Goal: Transaction & Acquisition: Subscribe to service/newsletter

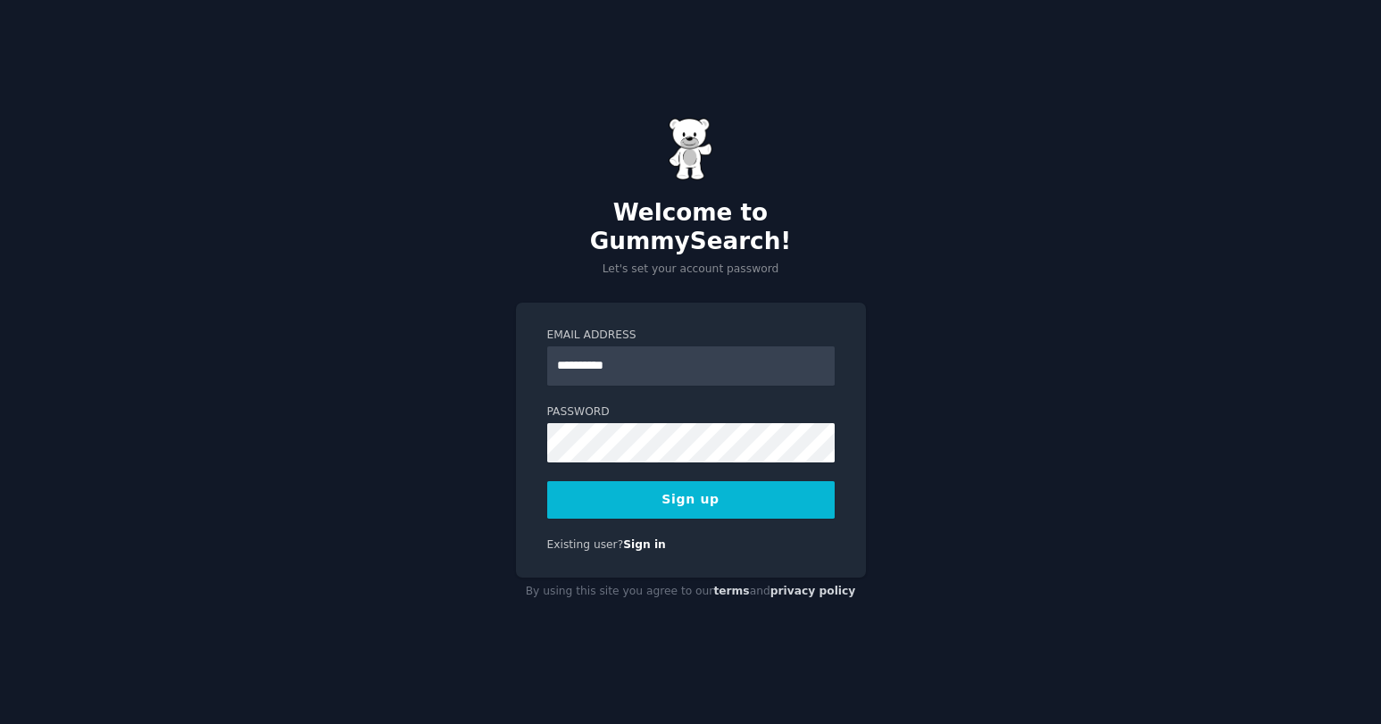
type input "**********"
drag, startPoint x: 580, startPoint y: 345, endPoint x: 534, endPoint y: 343, distance: 46.5
click at [537, 344] on div "**********" at bounding box center [691, 441] width 350 height 276
click at [578, 357] on input "Email Address" at bounding box center [690, 365] width 287 height 39
type input "**********"
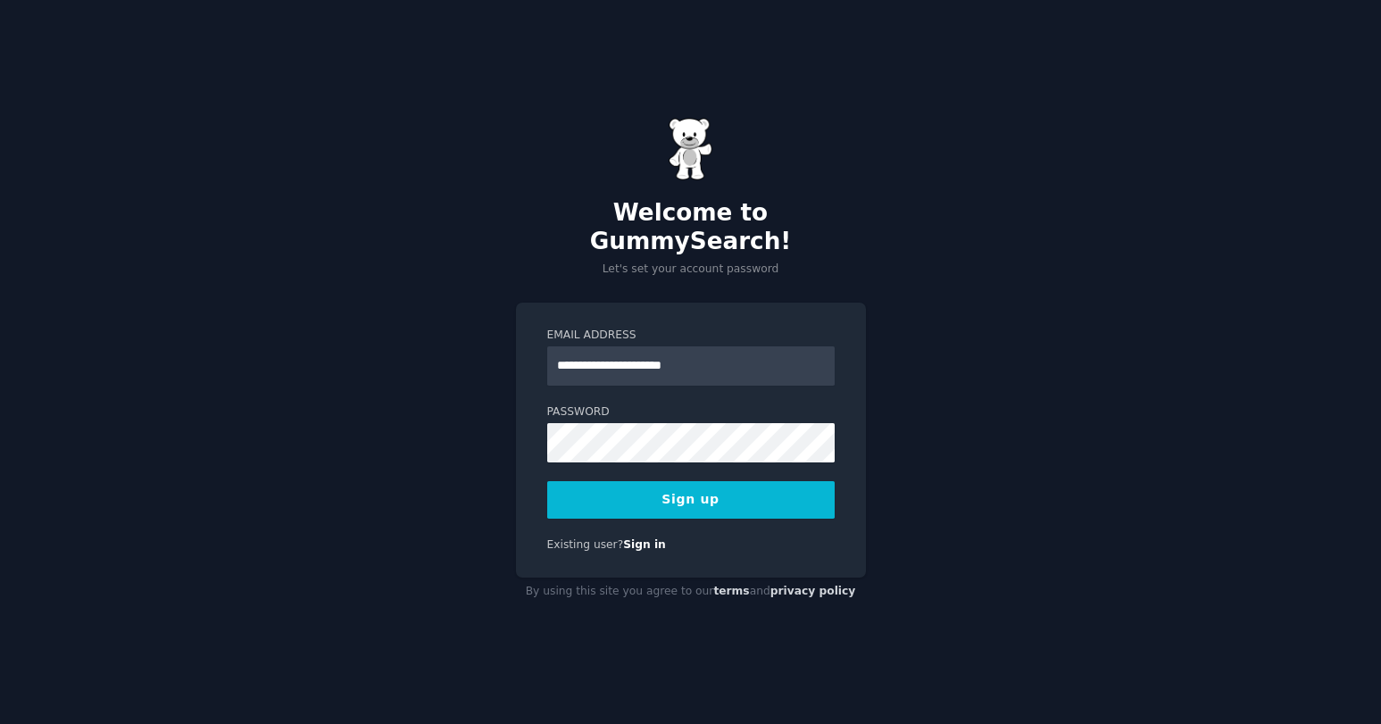
click at [695, 492] on button "Sign up" at bounding box center [690, 499] width 287 height 37
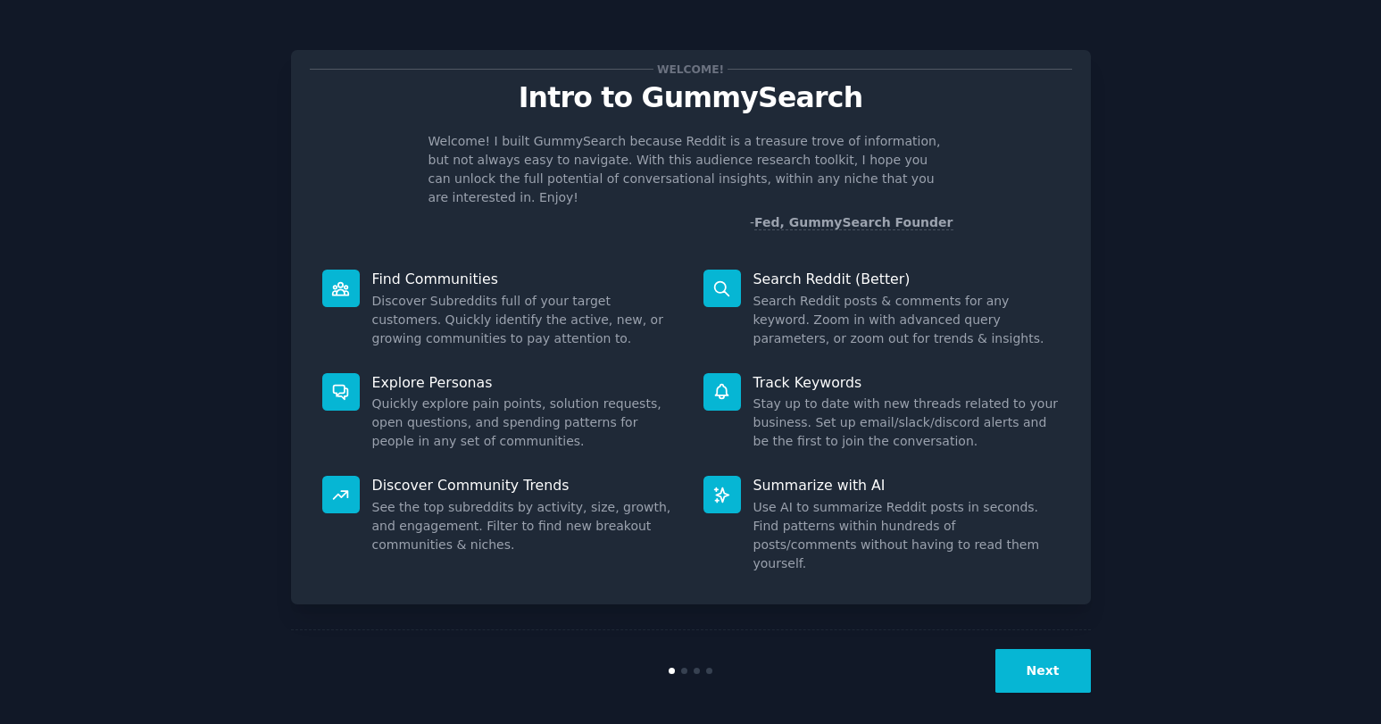
click at [1045, 658] on button "Next" at bounding box center [1043, 671] width 96 height 44
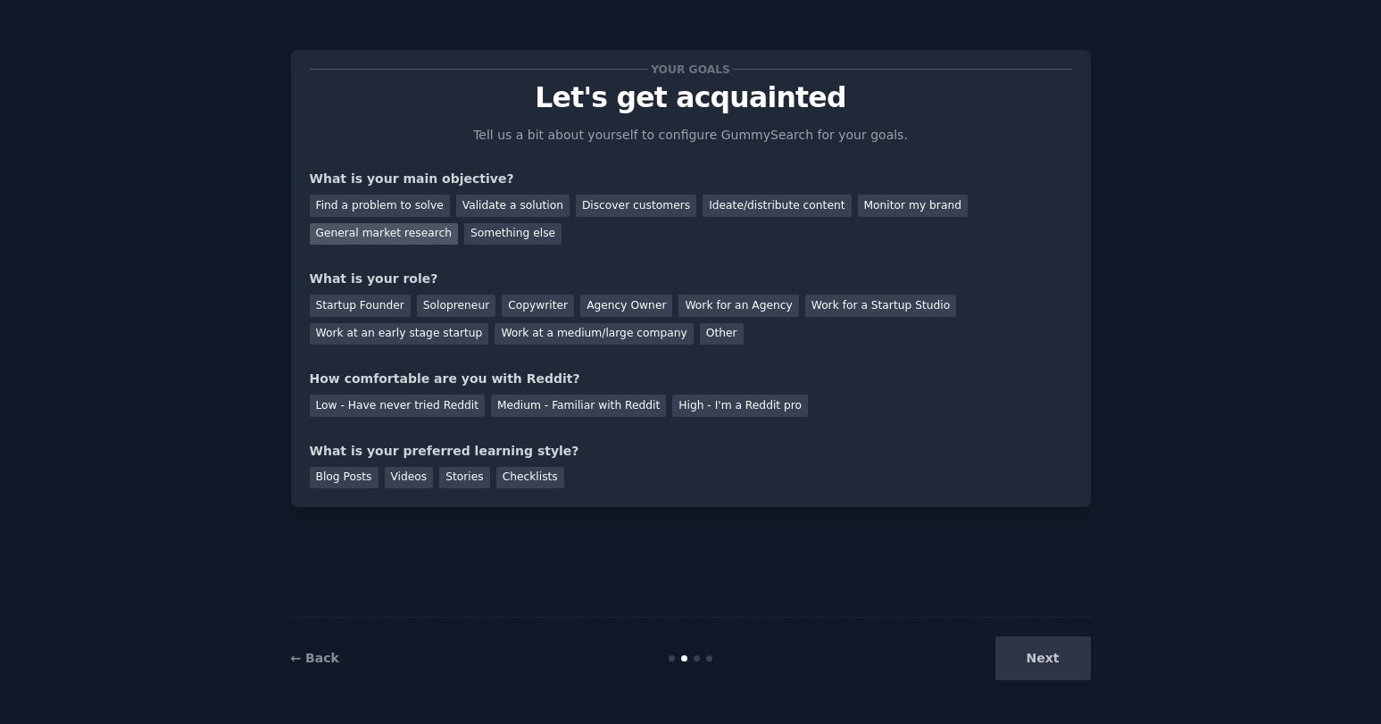
click at [418, 230] on div "General market research" at bounding box center [384, 234] width 149 height 22
click at [647, 203] on div "Discover customers" at bounding box center [636, 206] width 120 height 22
click at [394, 235] on div "General market research" at bounding box center [384, 234] width 149 height 22
click at [704, 336] on div "Other" at bounding box center [722, 334] width 44 height 22
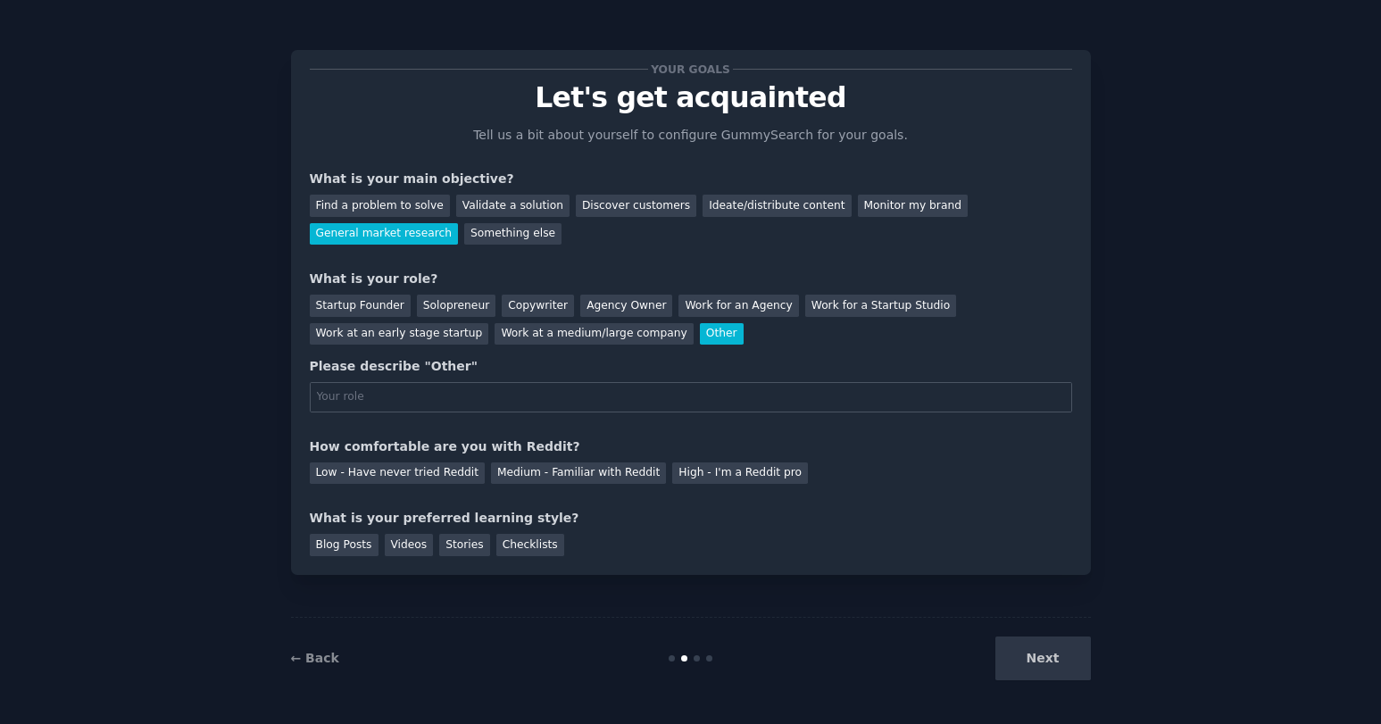
click at [704, 336] on div "Other" at bounding box center [722, 334] width 44 height 22
click at [533, 306] on div "Copywriter" at bounding box center [538, 306] width 72 height 22
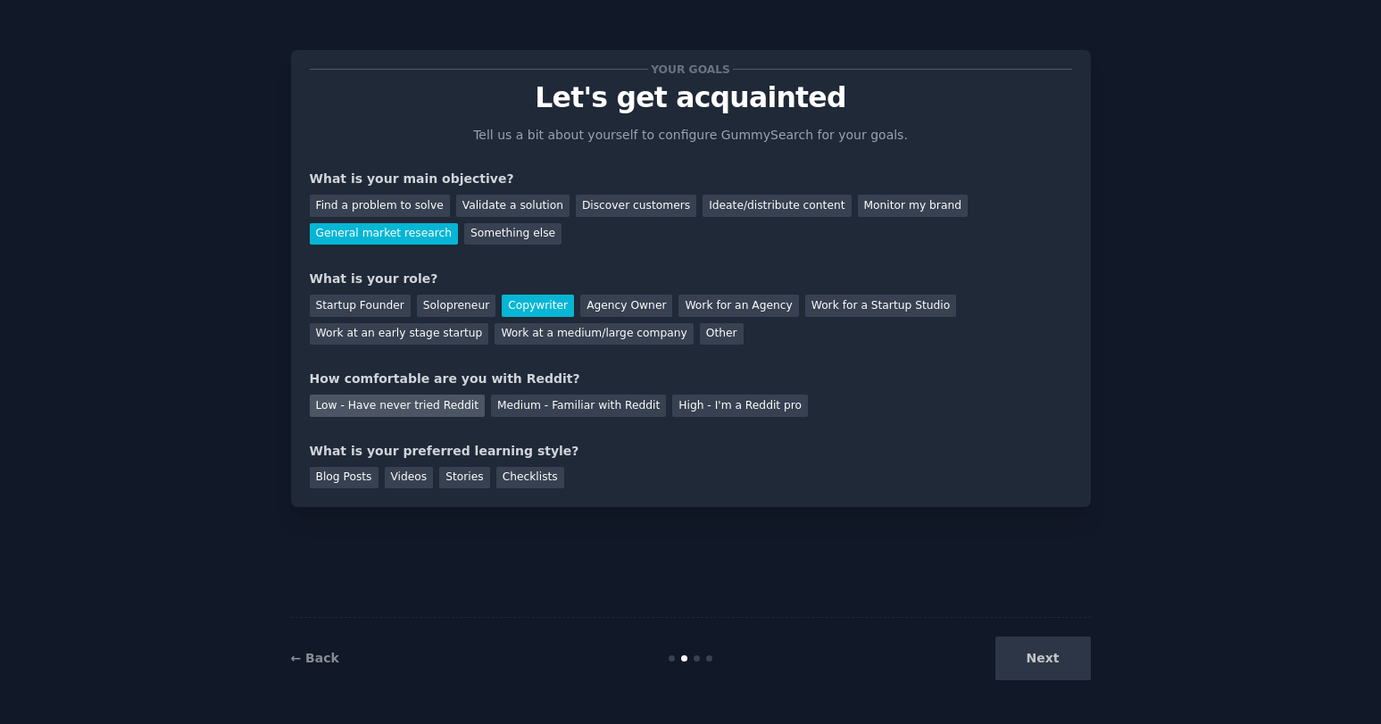
click at [423, 402] on div "Low - Have never tried Reddit" at bounding box center [397, 406] width 175 height 22
click at [518, 473] on div "Checklists" at bounding box center [530, 478] width 68 height 22
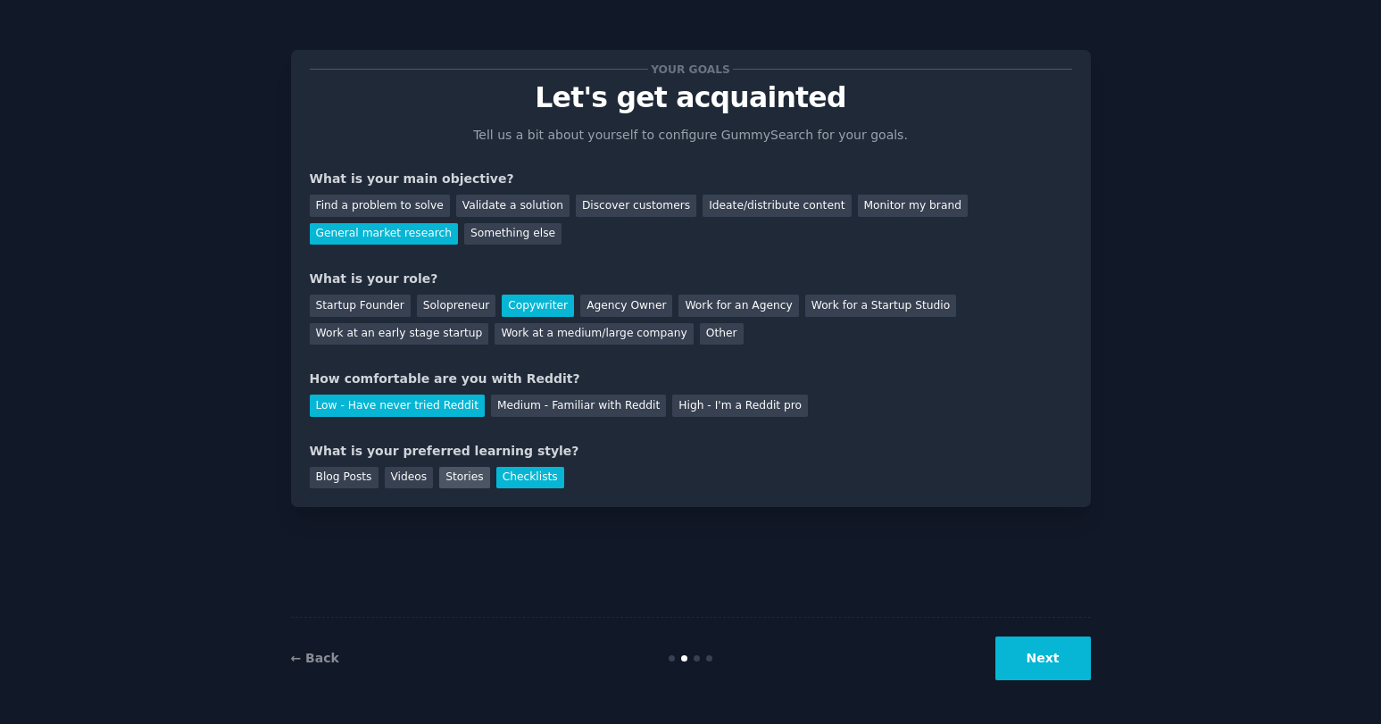
click at [451, 477] on div "Stories" at bounding box center [464, 478] width 50 height 22
click at [339, 473] on div "Blog Posts" at bounding box center [344, 478] width 69 height 22
click at [1046, 664] on button "Next" at bounding box center [1043, 658] width 96 height 44
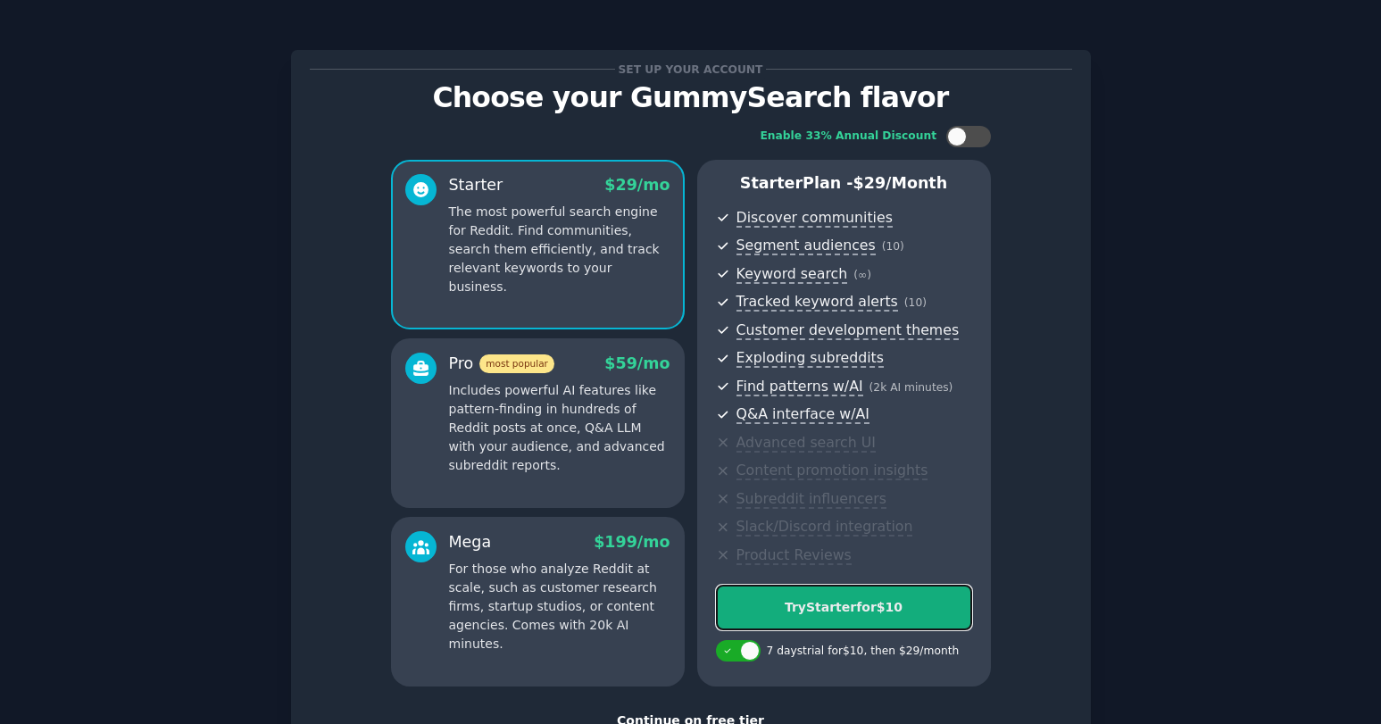
click at [801, 605] on div "Try Starter for $10" at bounding box center [844, 607] width 254 height 19
